Goal: Task Accomplishment & Management: Use online tool/utility

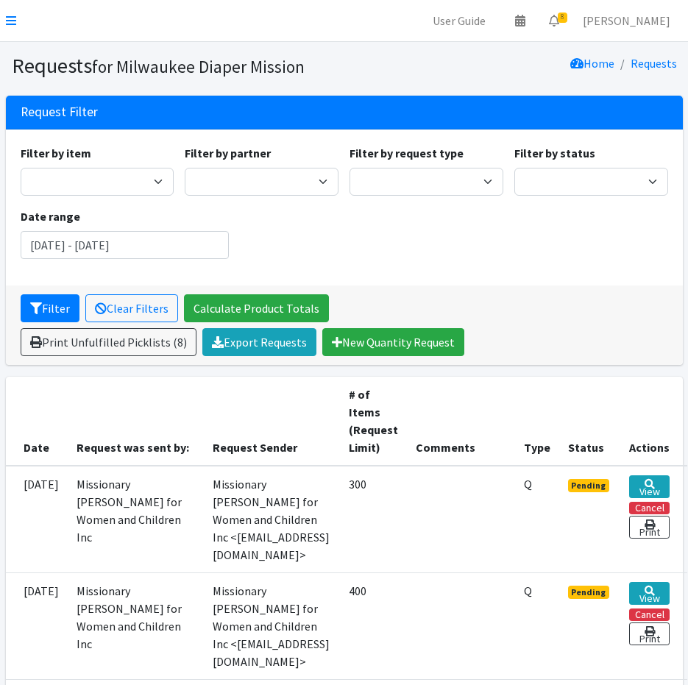
click at [10, 18] on icon at bounding box center [11, 21] width 10 height 12
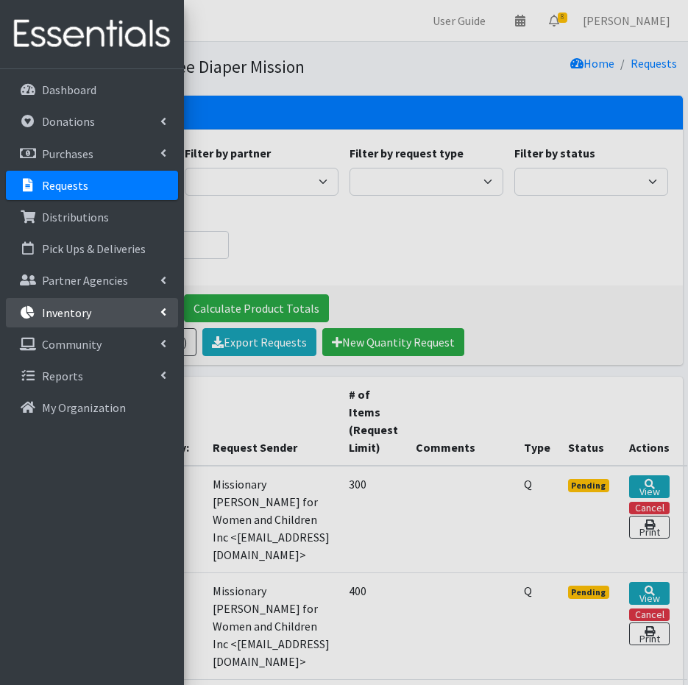
click at [85, 308] on p "Inventory" at bounding box center [66, 312] width 49 height 15
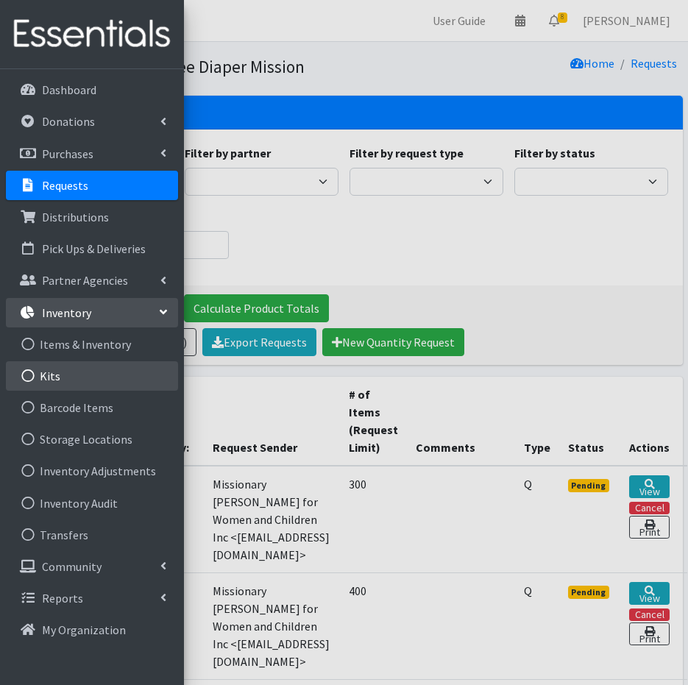
click at [79, 369] on link "Kits" at bounding box center [92, 375] width 172 height 29
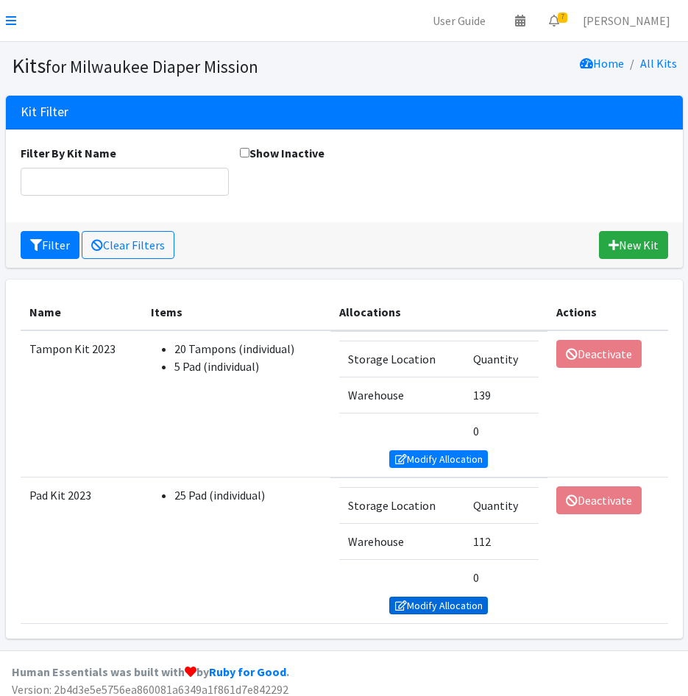
click at [439, 609] on link "Modify Allocation" at bounding box center [438, 606] width 99 height 18
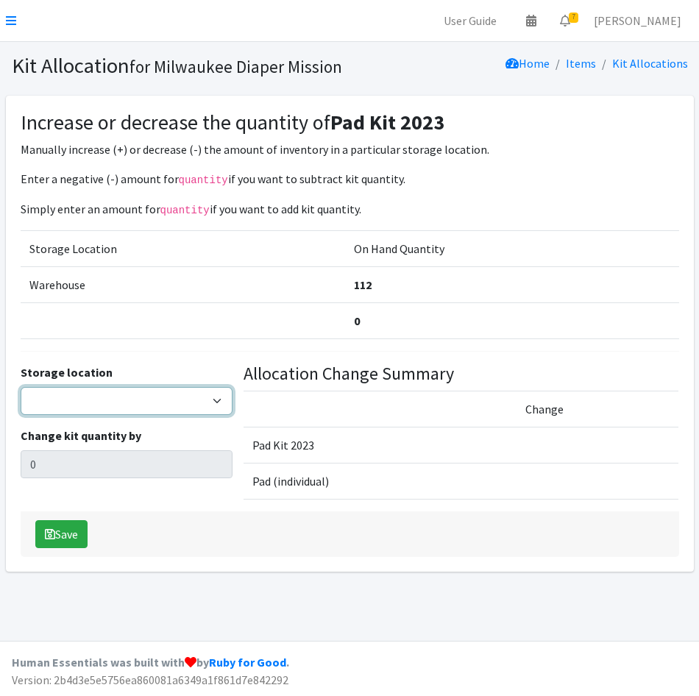
click at [129, 401] on select "Warehouse" at bounding box center [127, 401] width 212 height 28
select select "126"
click at [21, 387] on select "Warehouse" at bounding box center [127, 401] width 212 height 28
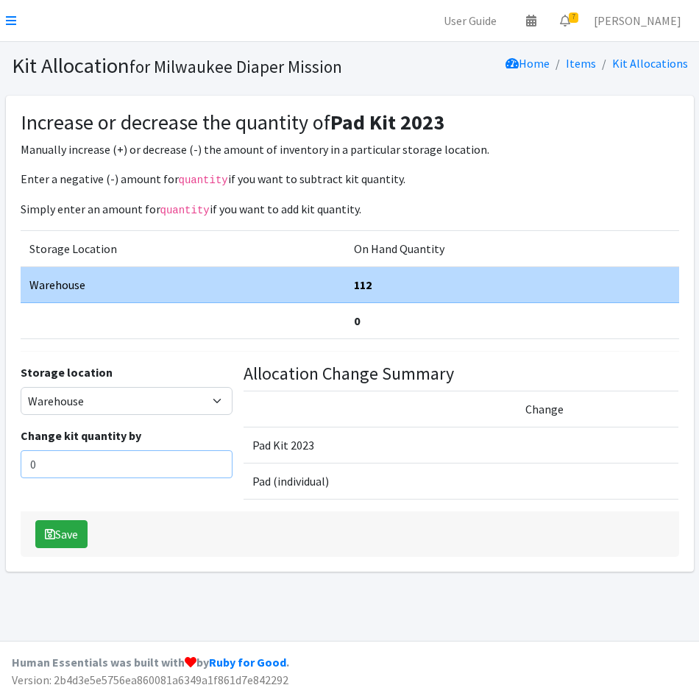
drag, startPoint x: 73, startPoint y: 483, endPoint x: 52, endPoint y: 472, distance: 23.0
click at [50, 474] on div "Storage location Warehouse Change kit quantity by 0" at bounding box center [126, 437] width 223 height 148
drag, startPoint x: 46, startPoint y: 469, endPoint x: -4, endPoint y: 464, distance: 49.6
click at [0, 464] on html "User Guide 0 Pick-ups remaining this week View Calendar 7 7 Requests 0 Partner …" at bounding box center [349, 348] width 699 height 696
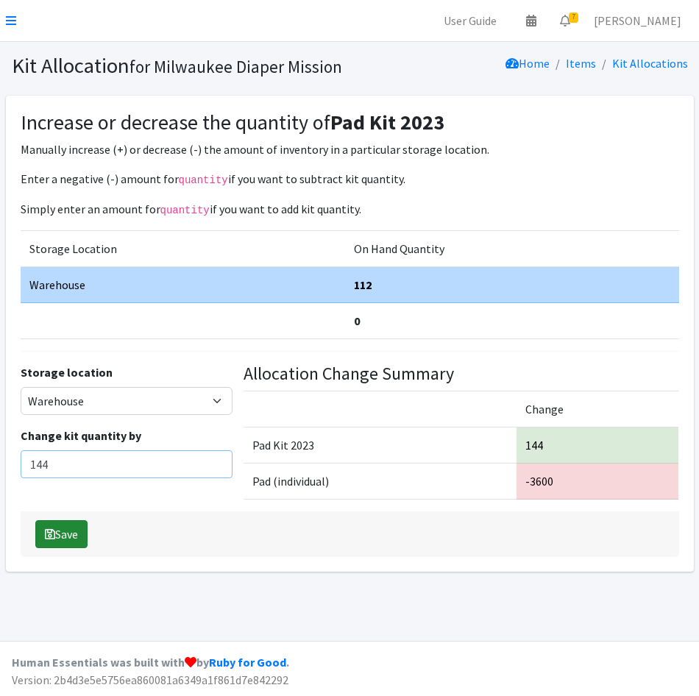
type input "144"
click at [80, 540] on button "Save" at bounding box center [61, 534] width 52 height 28
